Goal: Task Accomplishment & Management: Manage account settings

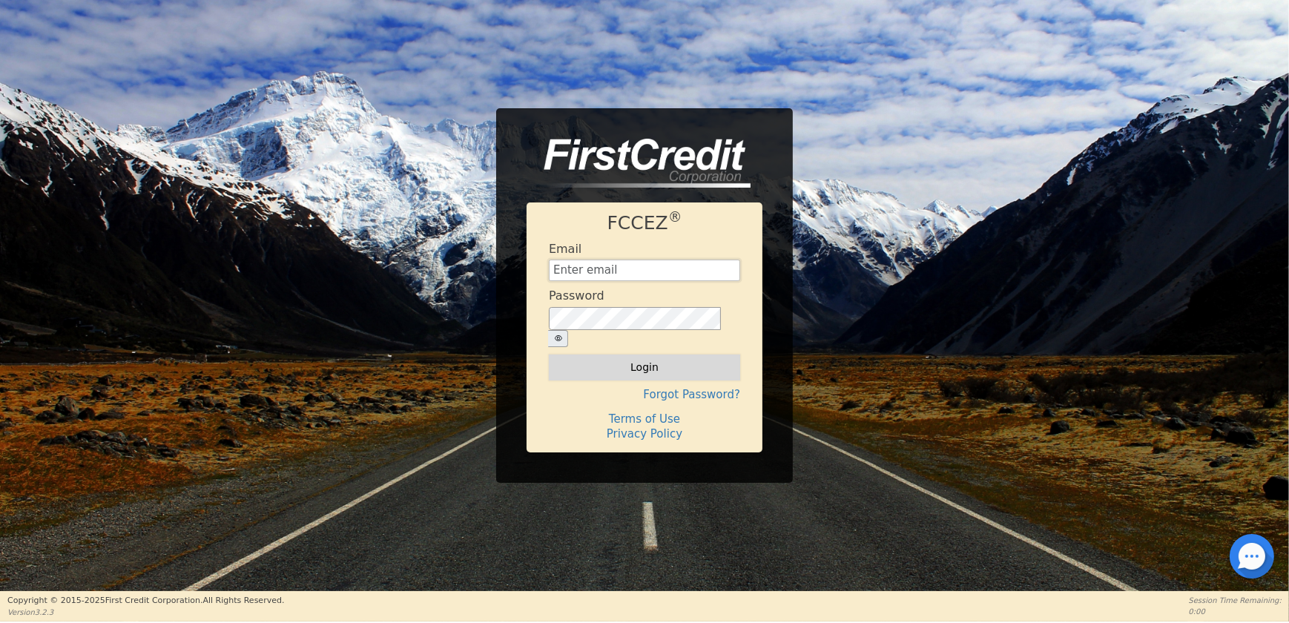
type input "[EMAIL_ADDRESS][DOMAIN_NAME]"
click at [615, 354] on button "Login" at bounding box center [644, 366] width 191 height 25
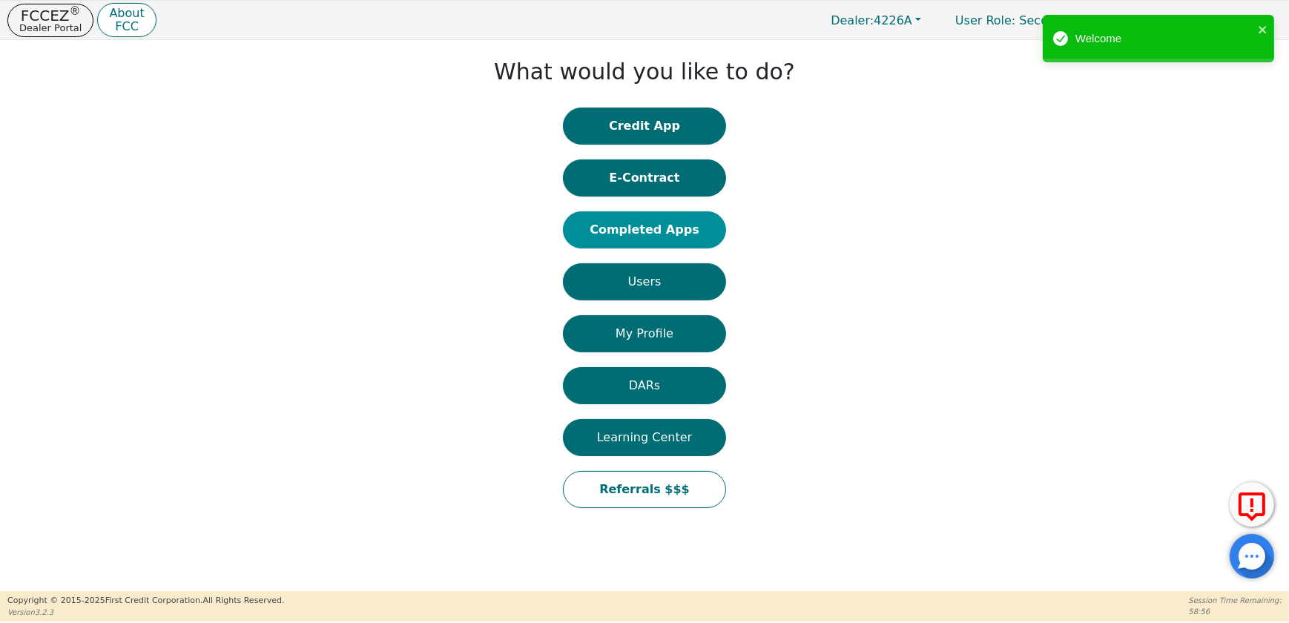
click at [655, 241] on button "Completed Apps" at bounding box center [644, 229] width 163 height 37
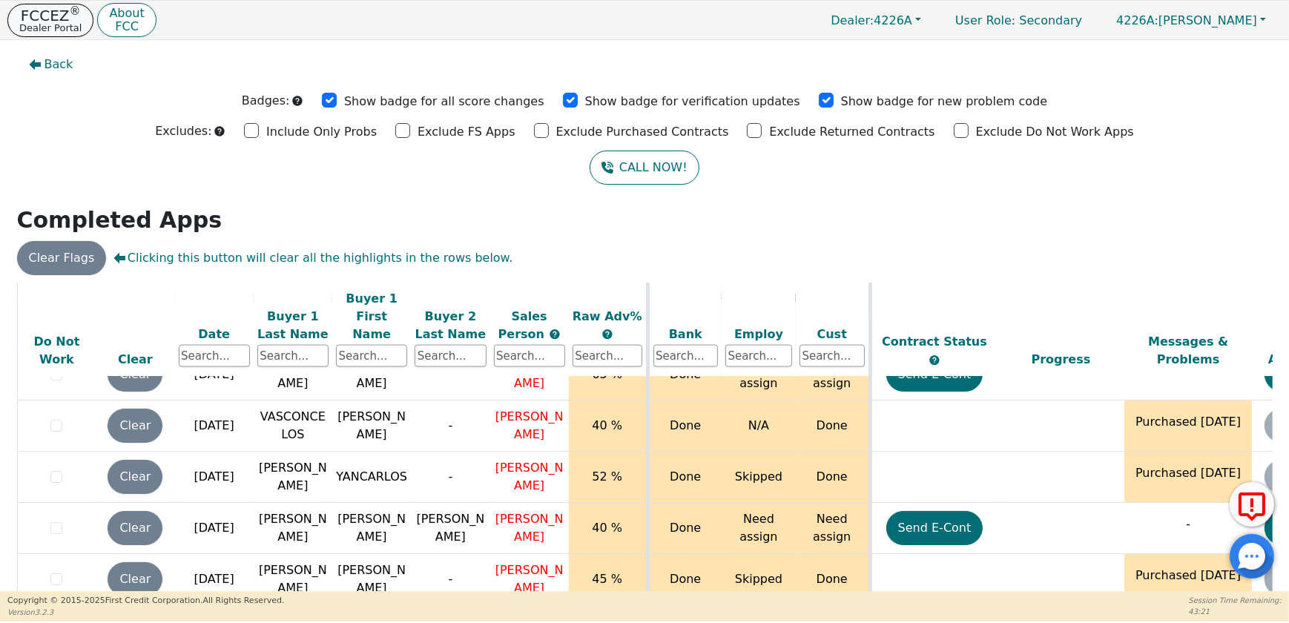
click at [30, 26] on p "Dealer Portal" at bounding box center [50, 28] width 62 height 10
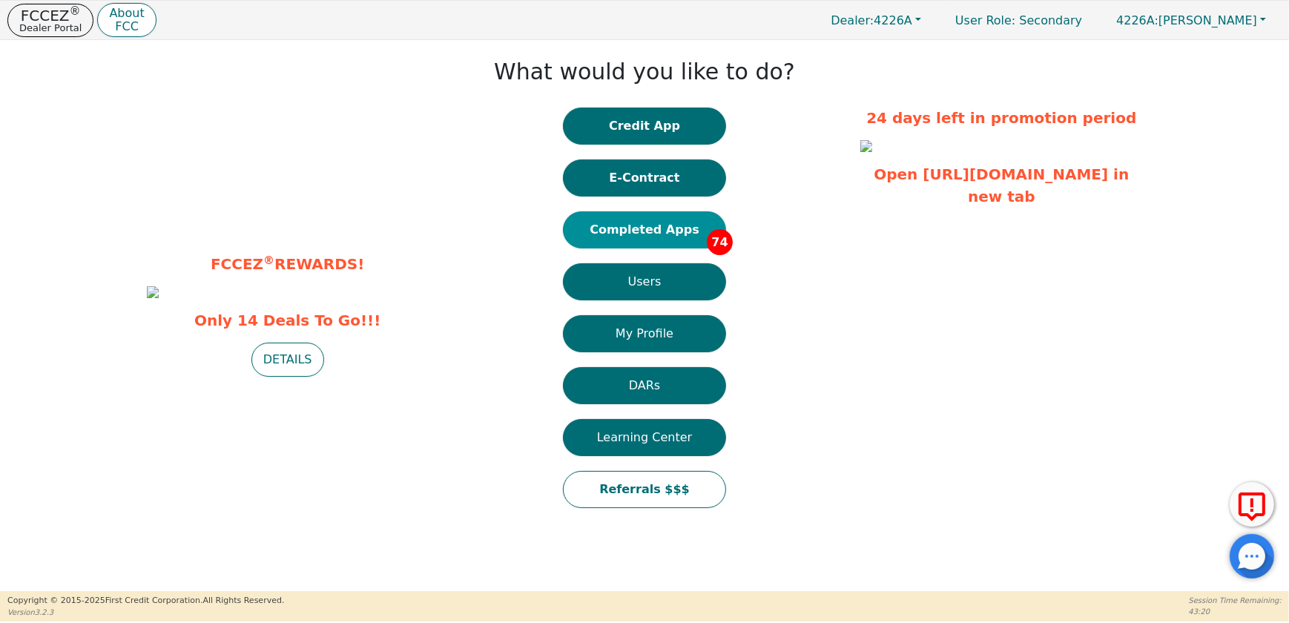
click at [588, 223] on button "Completed Apps 74" at bounding box center [644, 229] width 163 height 37
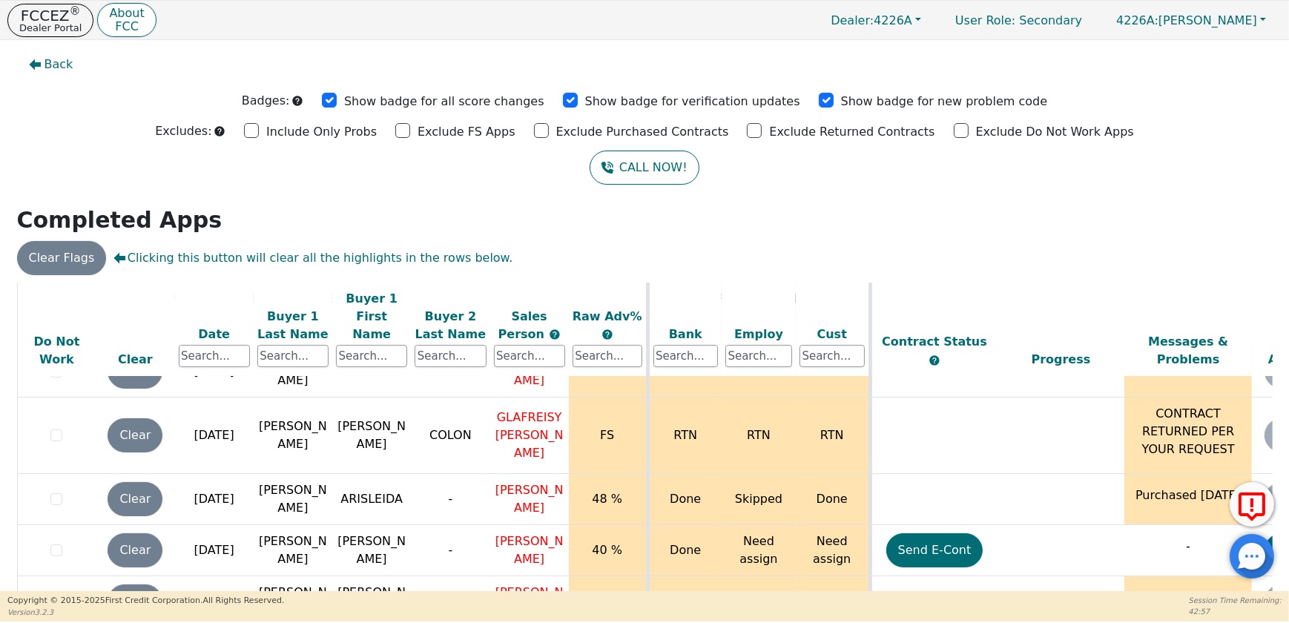
scroll to position [472, 0]
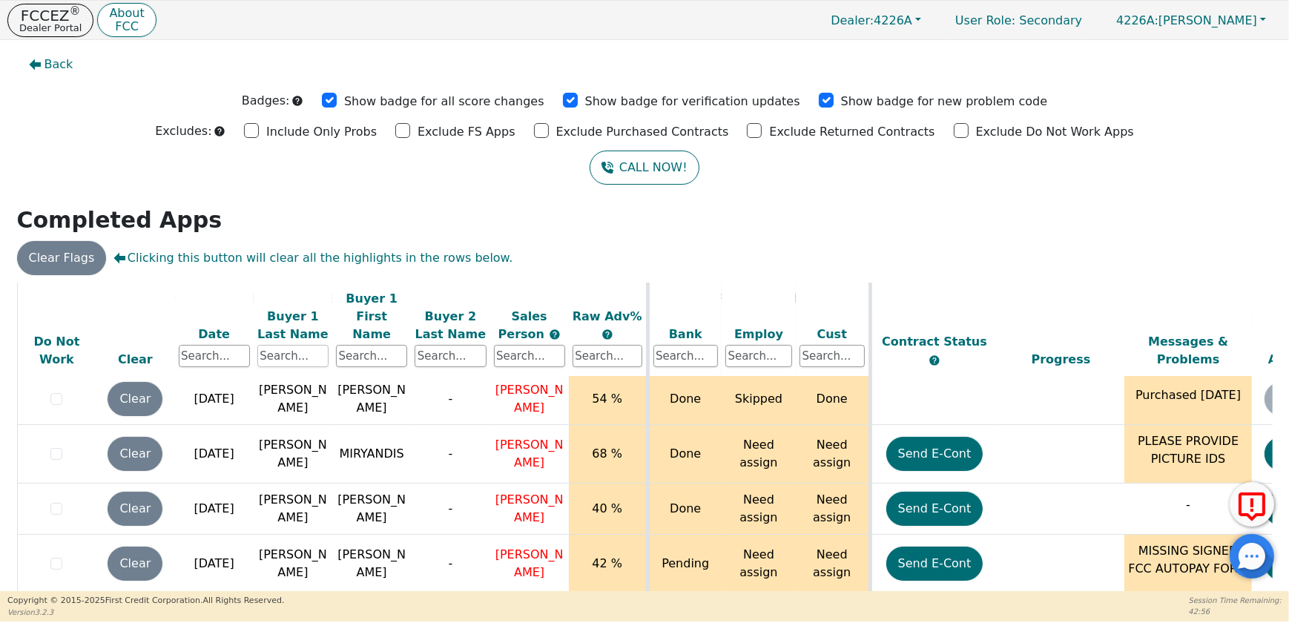
click at [306, 345] on input "text" at bounding box center [292, 356] width 71 height 22
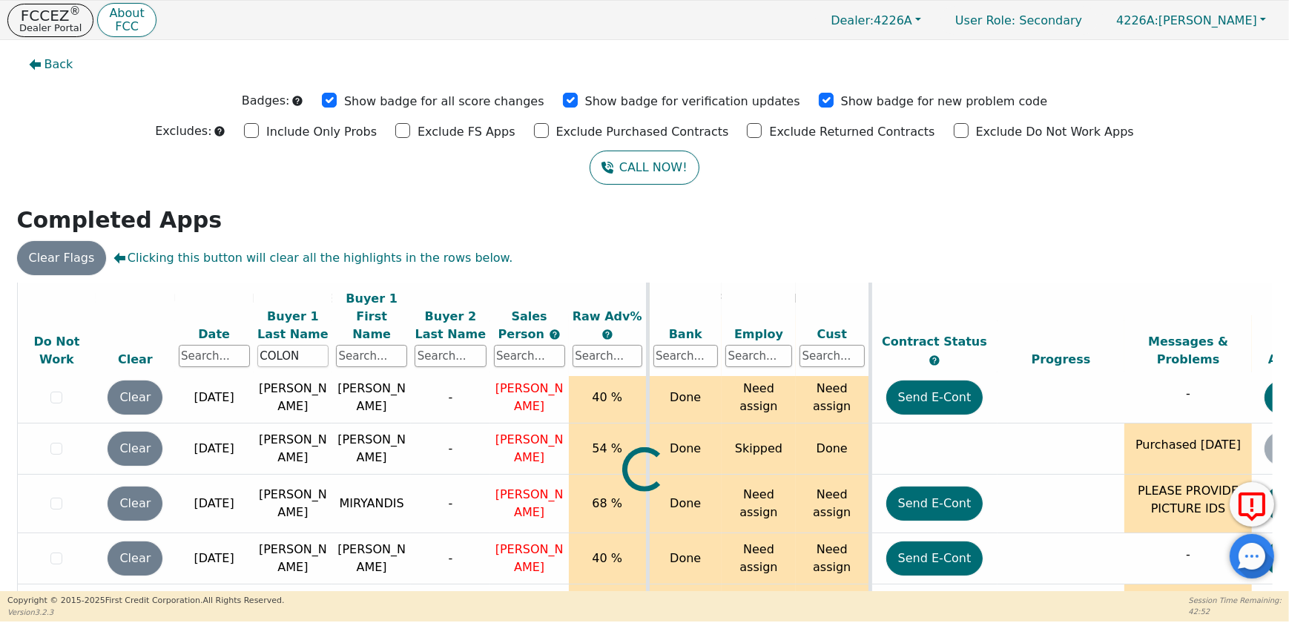
scroll to position [0, 0]
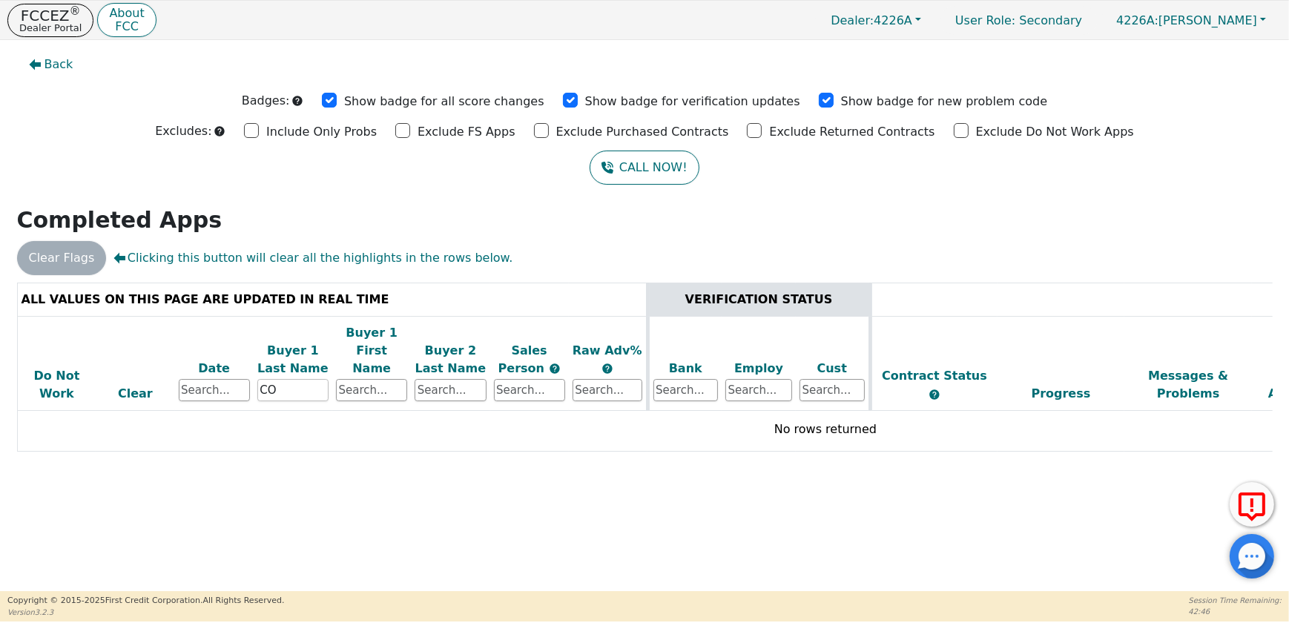
type input "C"
type input "COLON"
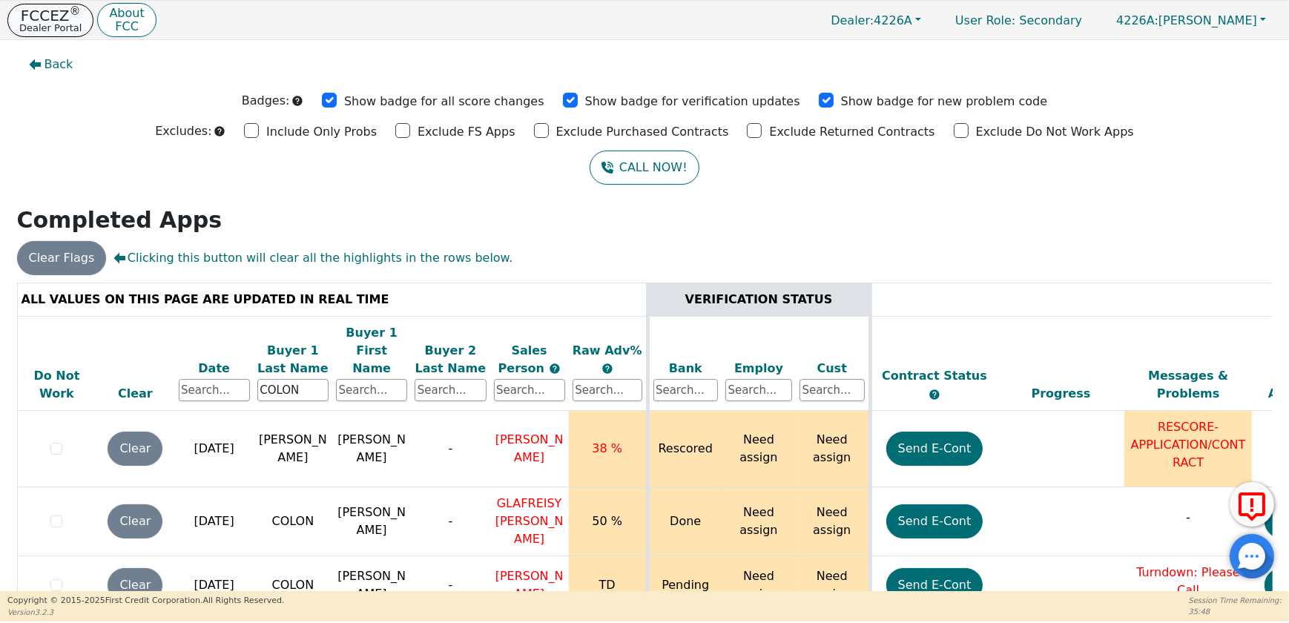
click at [62, 33] on button "FCCEZ ® Dealer Portal" at bounding box center [50, 20] width 86 height 33
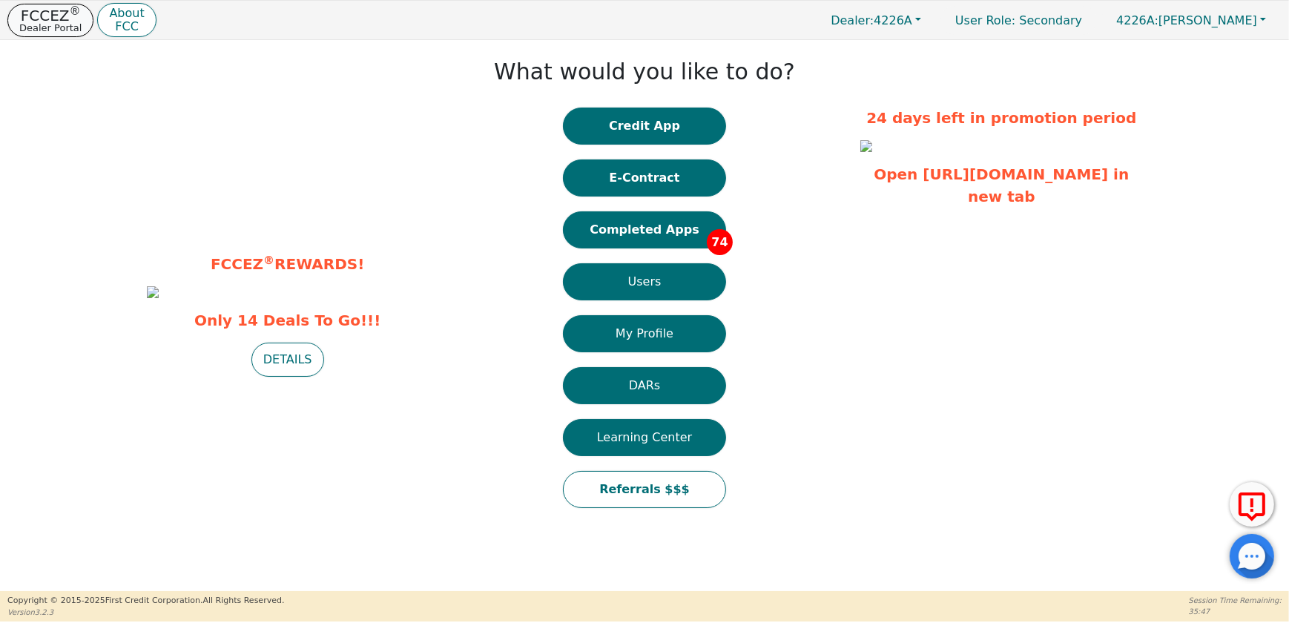
click at [50, 23] on p "Dealer Portal" at bounding box center [50, 28] width 62 height 10
click at [648, 227] on button "Completed Apps 74" at bounding box center [644, 229] width 163 height 37
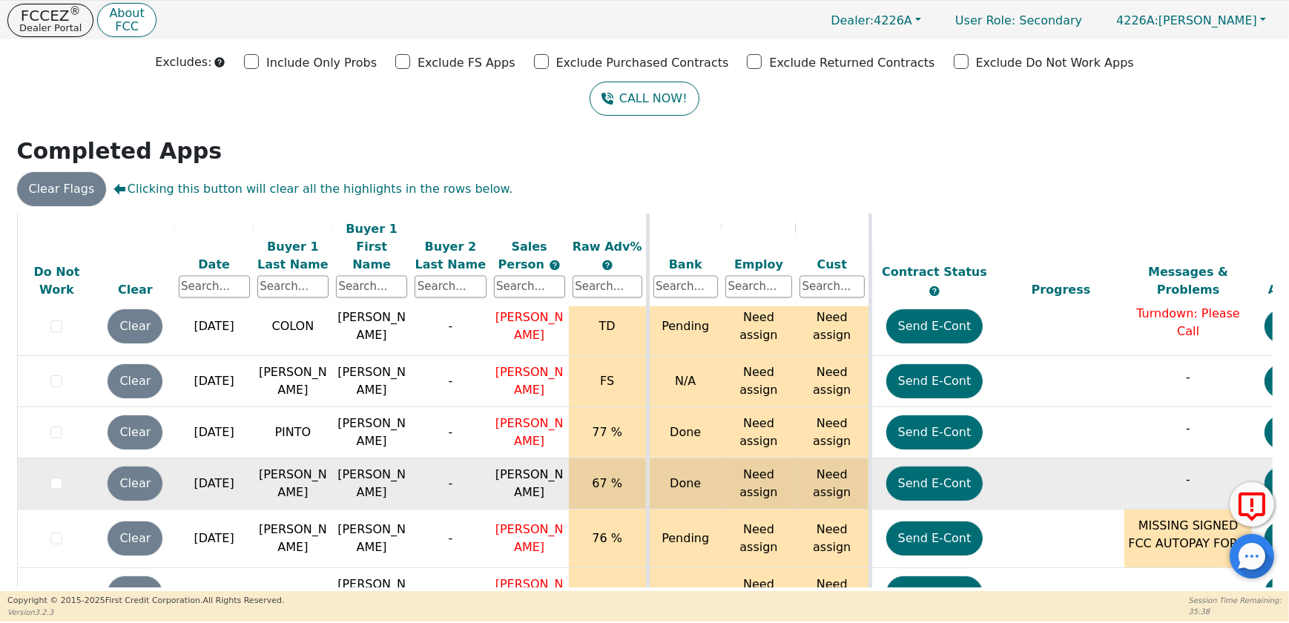
scroll to position [3537, 0]
